Goal: Task Accomplishment & Management: Complete application form

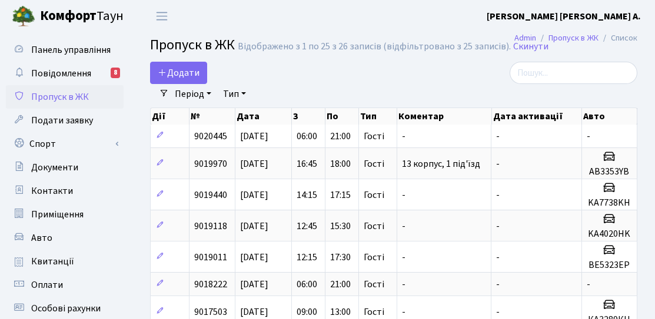
select select "25"
click at [171, 72] on span "Додати" at bounding box center [179, 72] width 42 height 13
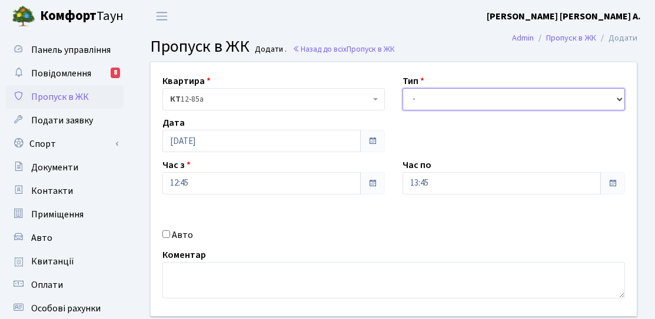
drag, startPoint x: 454, startPoint y: 108, endPoint x: 450, endPoint y: 100, distance: 8.7
click at [454, 108] on select "- Доставка Таксі Гості Сервіс" at bounding box center [513, 99] width 222 height 22
click at [449, 99] on select "- Доставка Таксі Гості Сервіс" at bounding box center [513, 99] width 222 height 22
select select "2"
click at [402, 88] on select "- Доставка Таксі Гості Сервіс" at bounding box center [513, 99] width 222 height 22
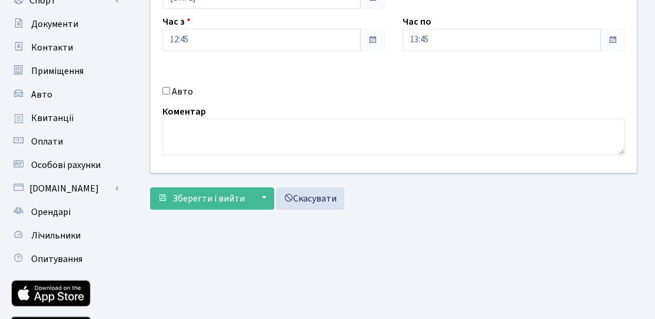
scroll to position [33, 0]
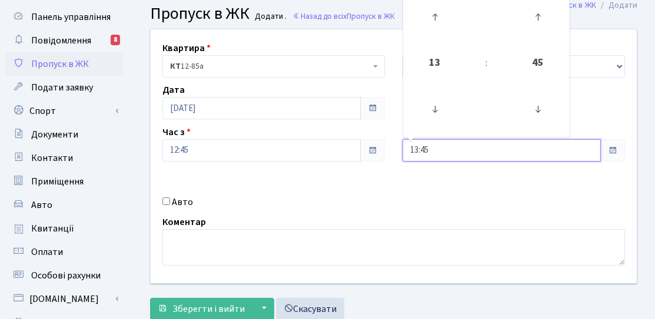
click at [475, 154] on input "13:45" at bounding box center [501, 150] width 198 height 22
click at [224, 206] on div "Авто" at bounding box center [274, 202] width 240 height 14
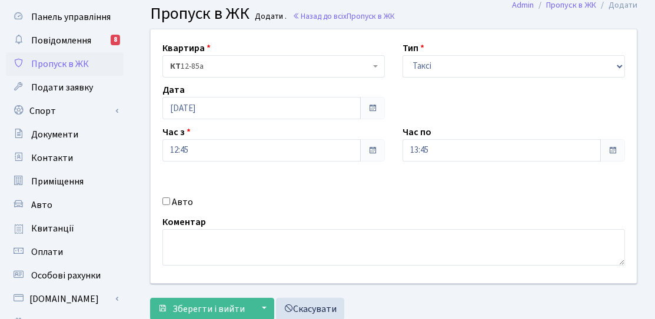
click at [195, 202] on div "Авто" at bounding box center [274, 202] width 240 height 14
click at [187, 202] on label "Авто" at bounding box center [182, 202] width 21 height 14
click at [170, 202] on input "Авто" at bounding box center [166, 202] width 8 height 8
checkbox input "true"
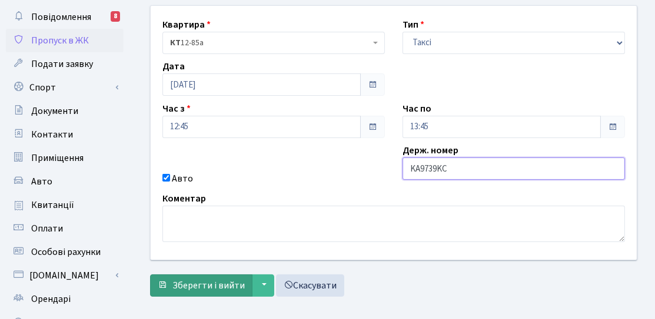
scroll to position [92, 0]
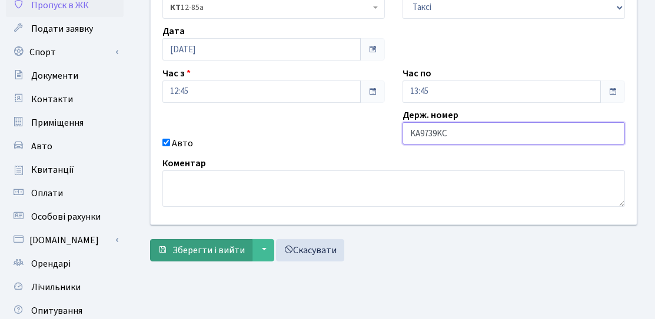
type input "KA9739KC"
click at [194, 249] on span "Зберегти і вийти" at bounding box center [208, 250] width 72 height 13
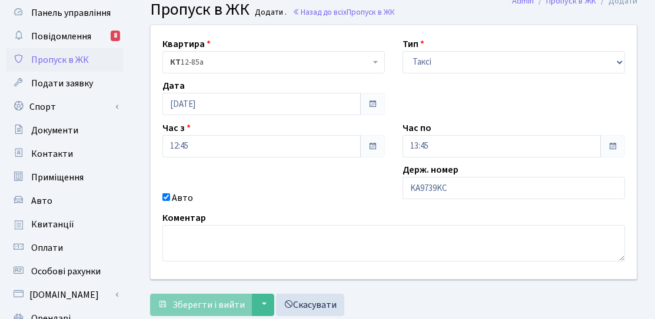
scroll to position [0, 0]
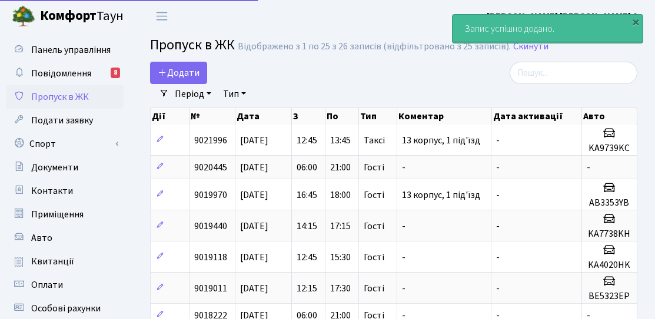
select select "25"
